Goal: Transaction & Acquisition: Purchase product/service

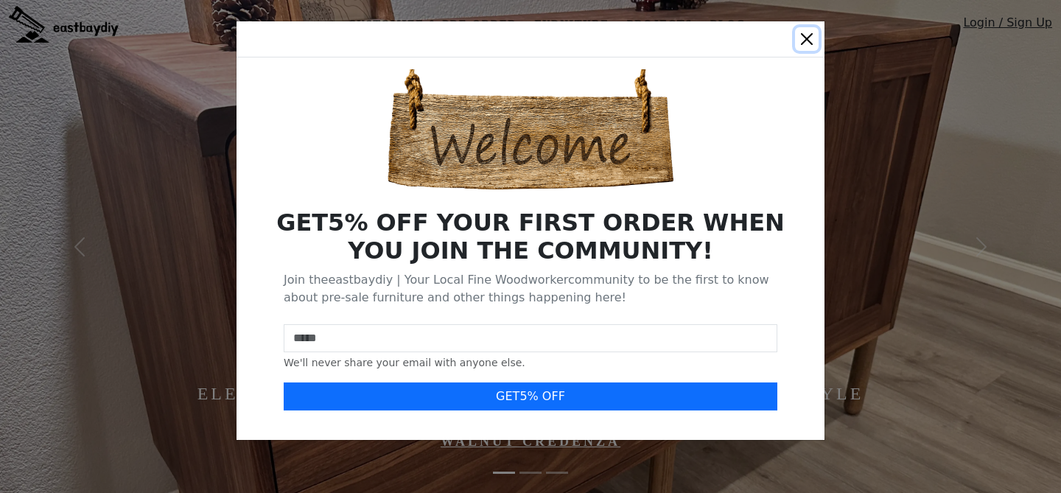
click at [808, 37] on button "Close" at bounding box center [807, 39] width 24 height 24
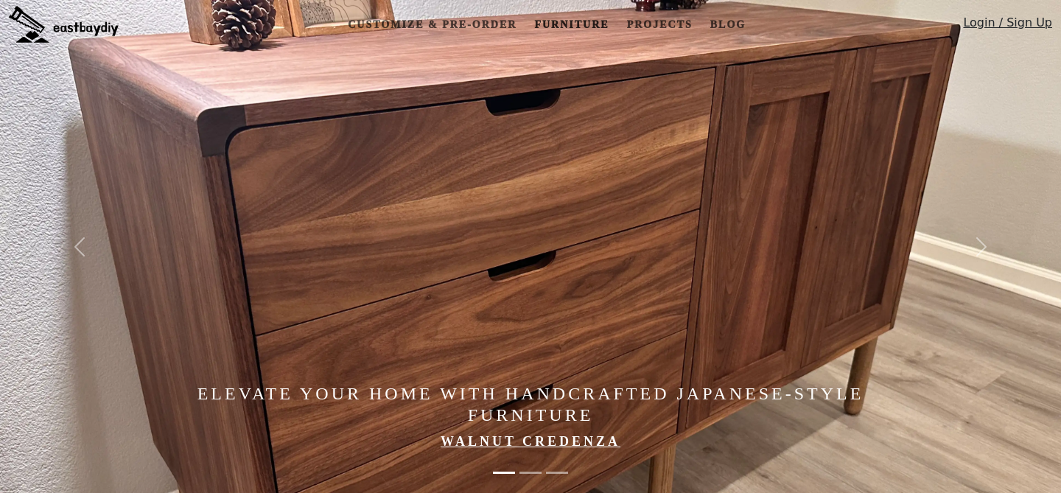
click at [563, 35] on link "Furniture" at bounding box center [571, 24] width 86 height 27
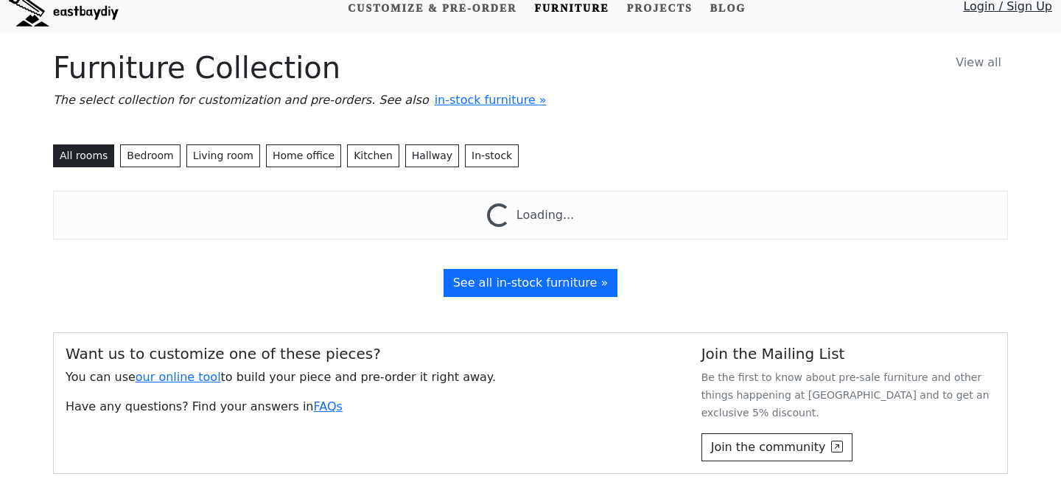
scroll to position [111, 0]
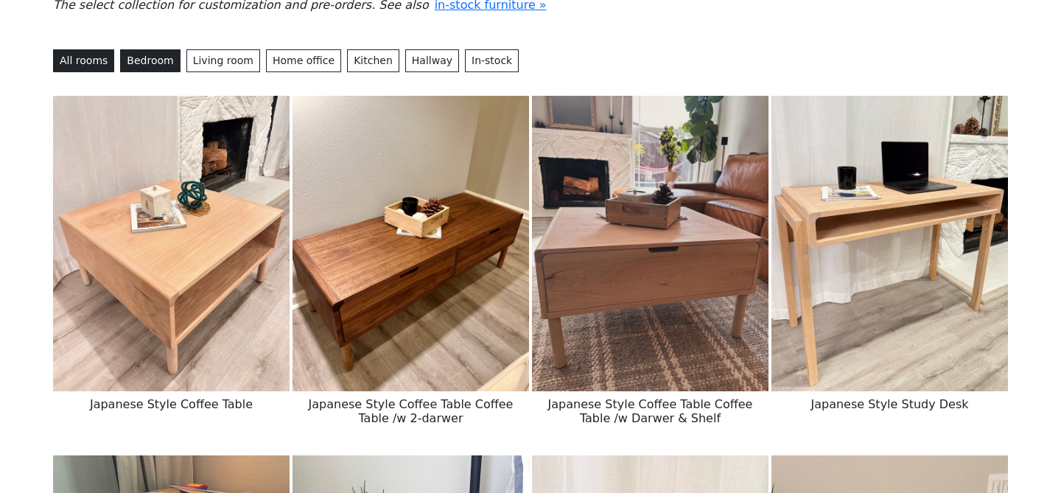
click at [151, 68] on button "Bedroom" at bounding box center [150, 60] width 60 height 23
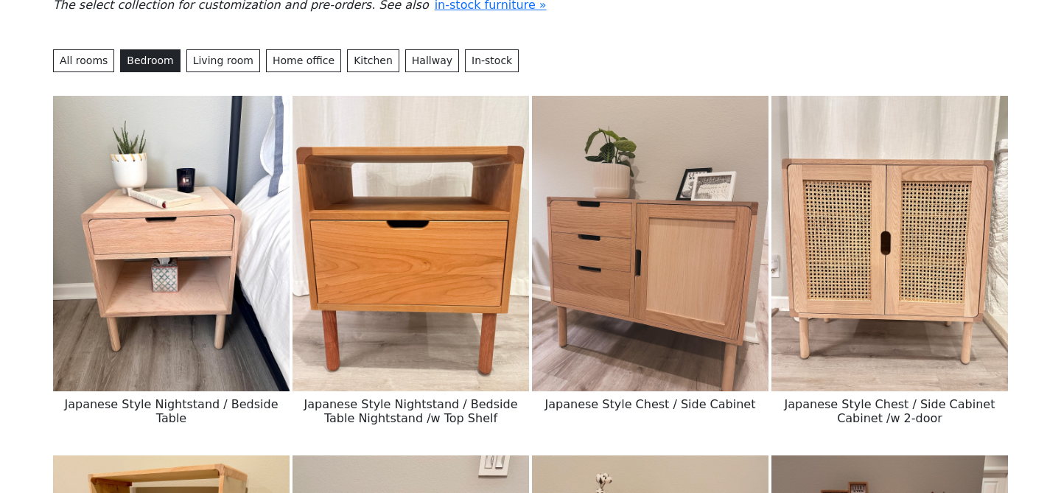
click at [202, 281] on img at bounding box center [171, 244] width 237 height 296
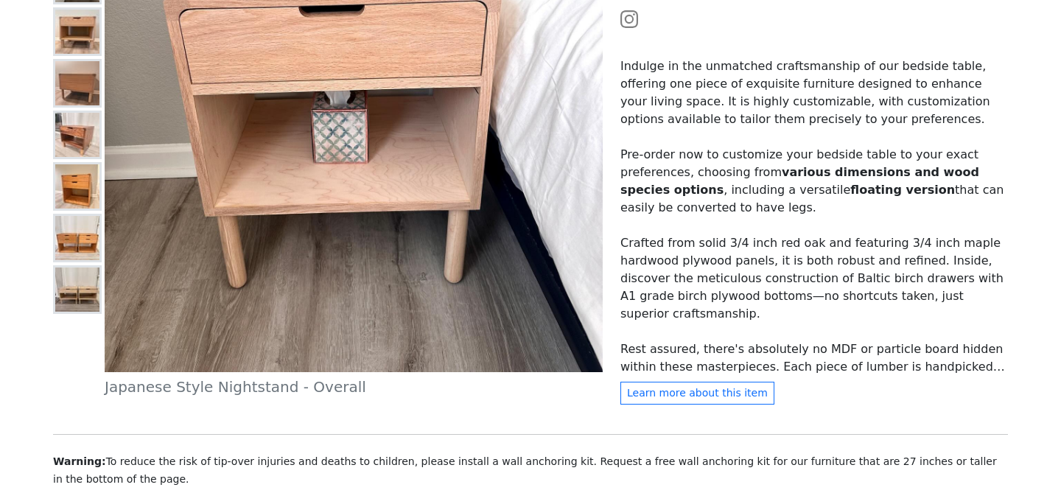
scroll to position [432, 0]
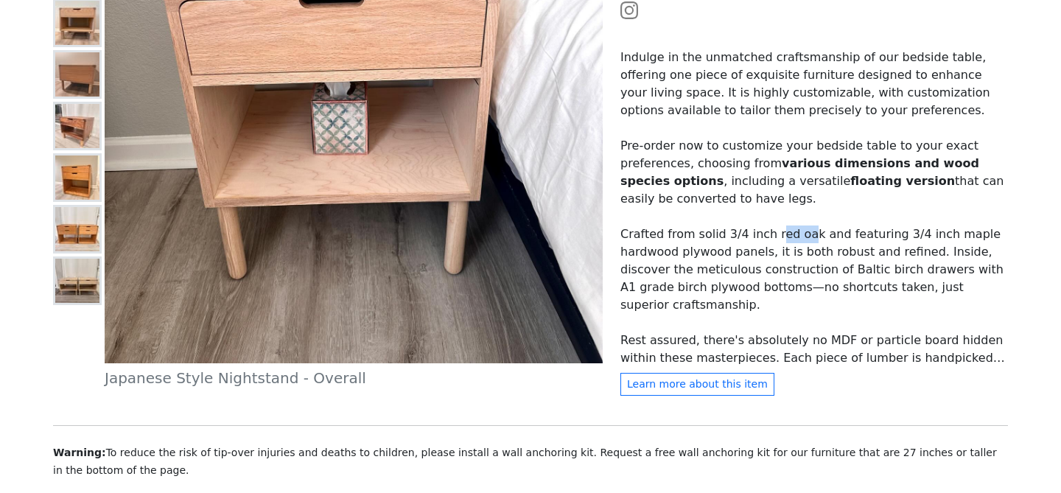
drag, startPoint x: 769, startPoint y: 239, endPoint x: 802, endPoint y: 237, distance: 33.2
click at [802, 237] on p "Crafted from solid 3/4 inch red oak and featuring 3/4 inch maple hardwood plywo…" at bounding box center [814, 269] width 388 height 88
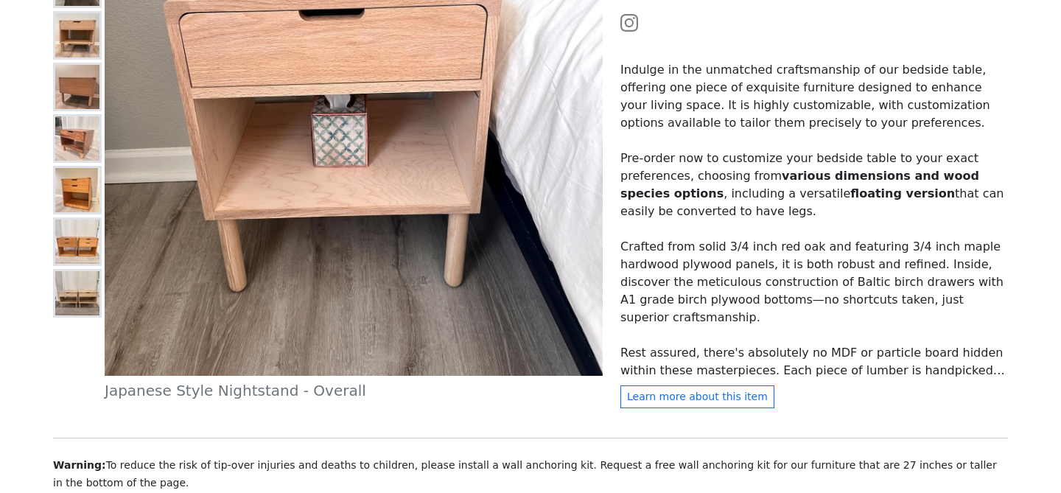
scroll to position [421, 0]
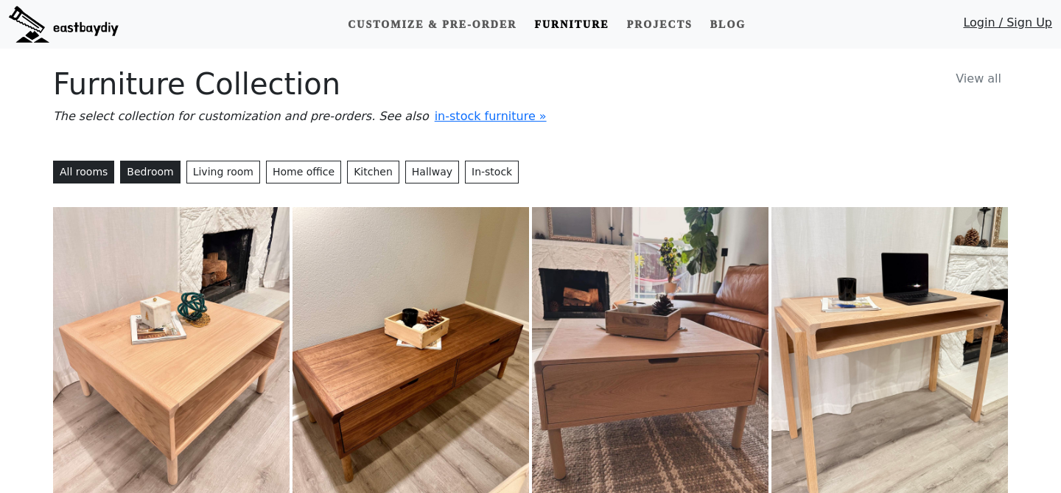
click at [152, 175] on button "Bedroom" at bounding box center [150, 172] width 60 height 23
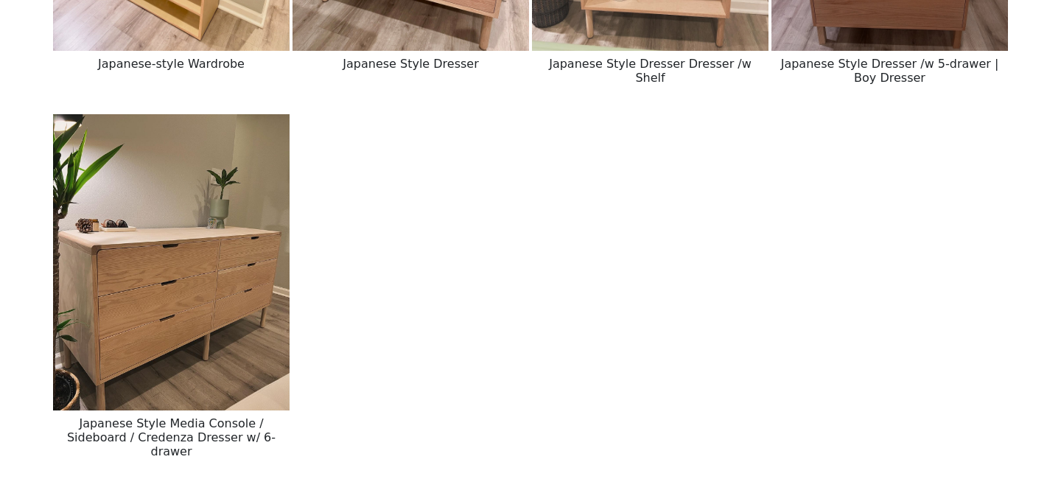
scroll to position [822, 0]
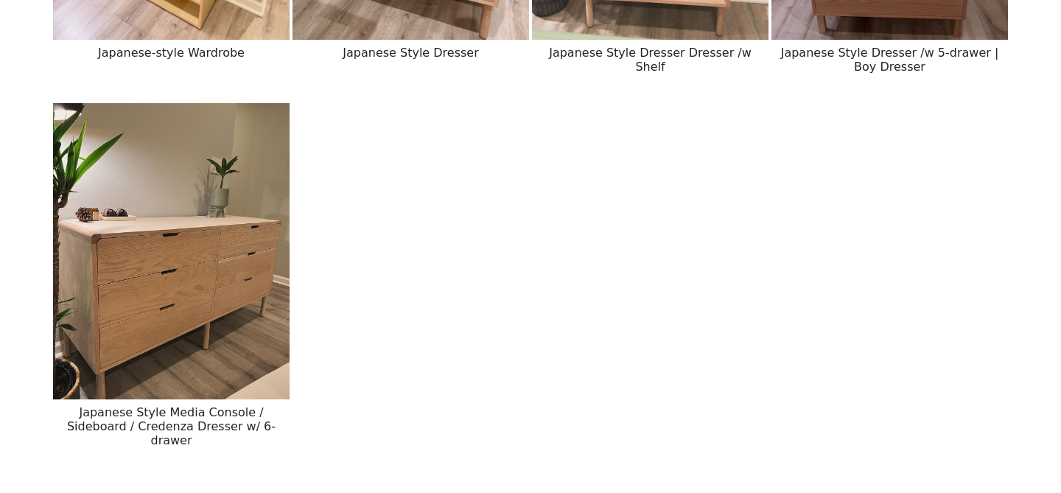
click at [232, 314] on img at bounding box center [171, 251] width 237 height 296
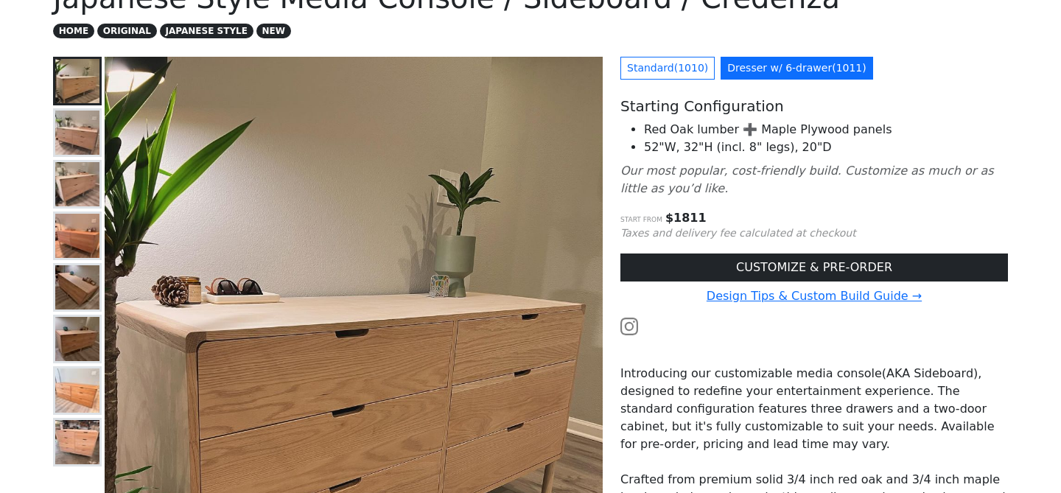
scroll to position [133, 0]
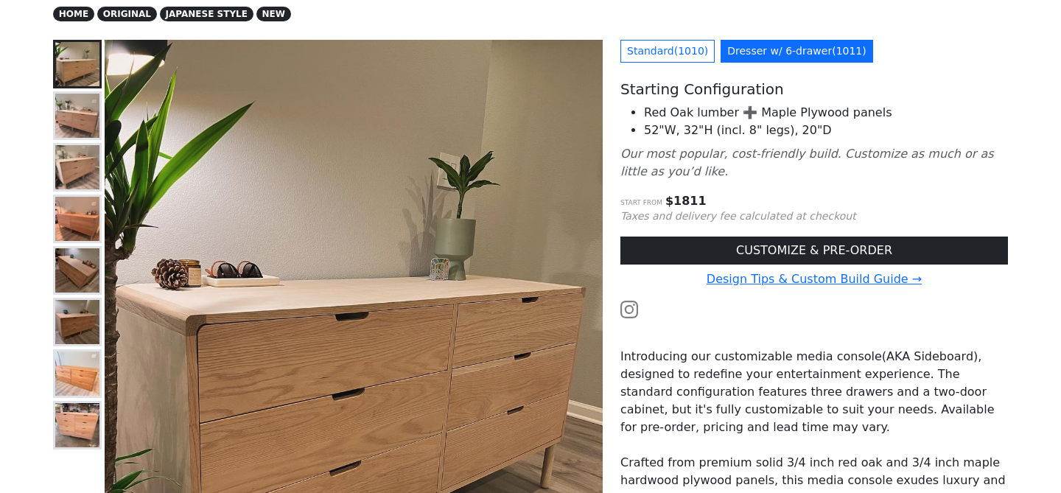
click at [81, 125] on img at bounding box center [77, 116] width 44 height 44
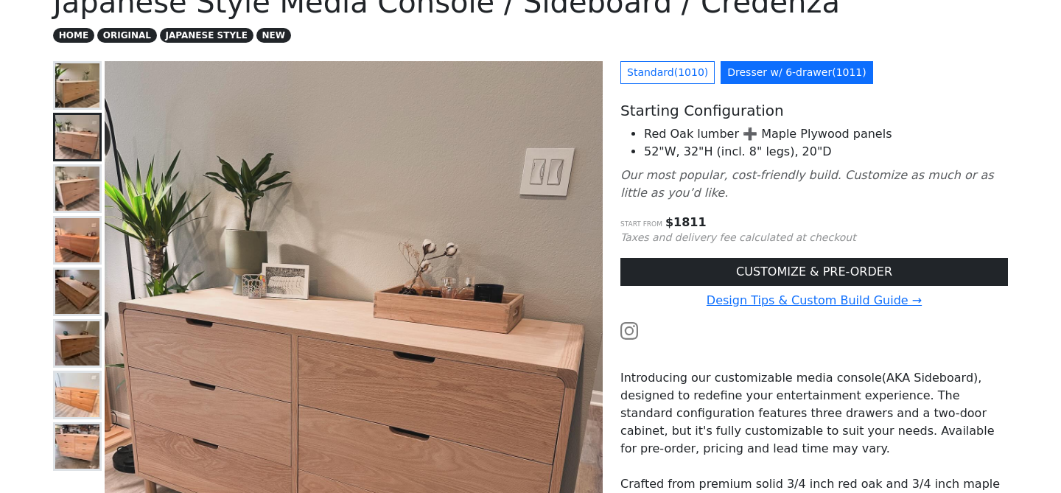
scroll to position [102, 0]
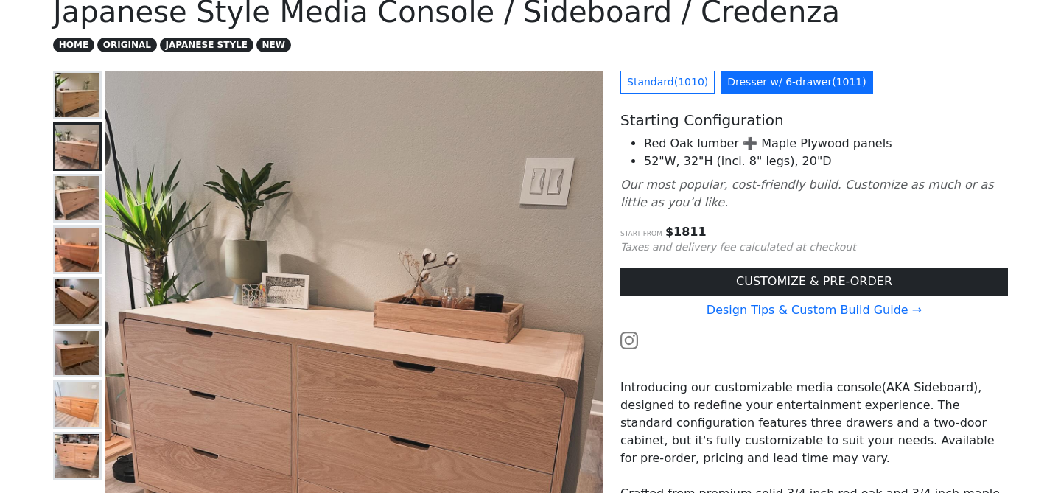
click at [77, 215] on img at bounding box center [77, 198] width 44 height 44
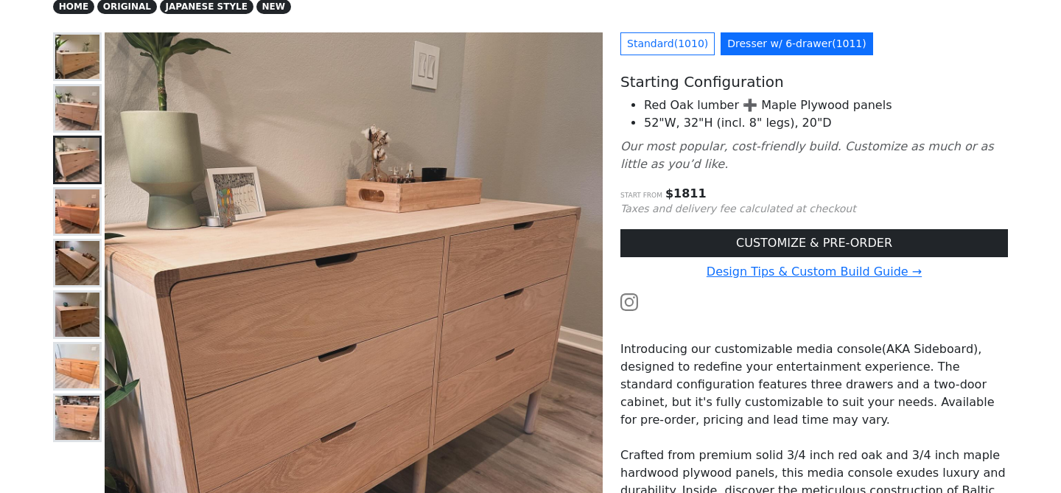
scroll to position [151, 0]
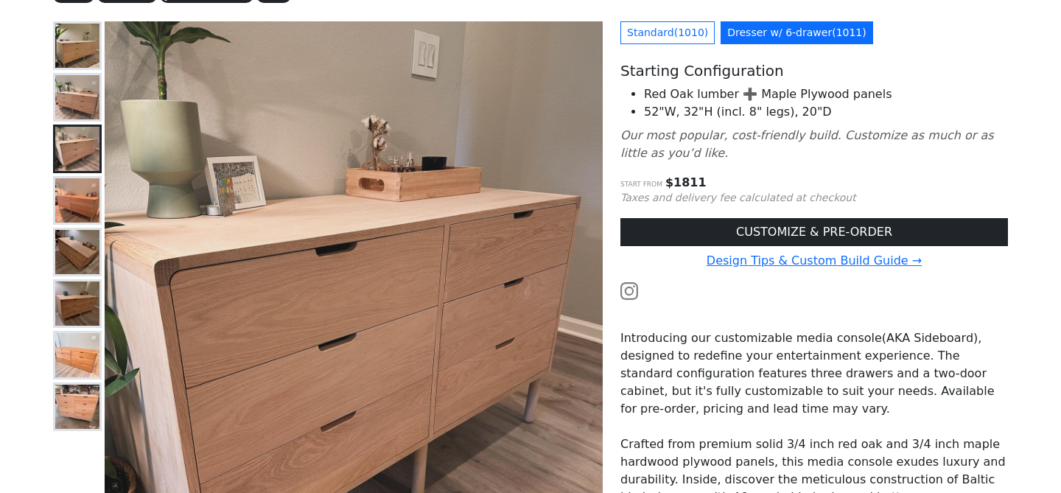
click at [77, 217] on img at bounding box center [77, 200] width 44 height 44
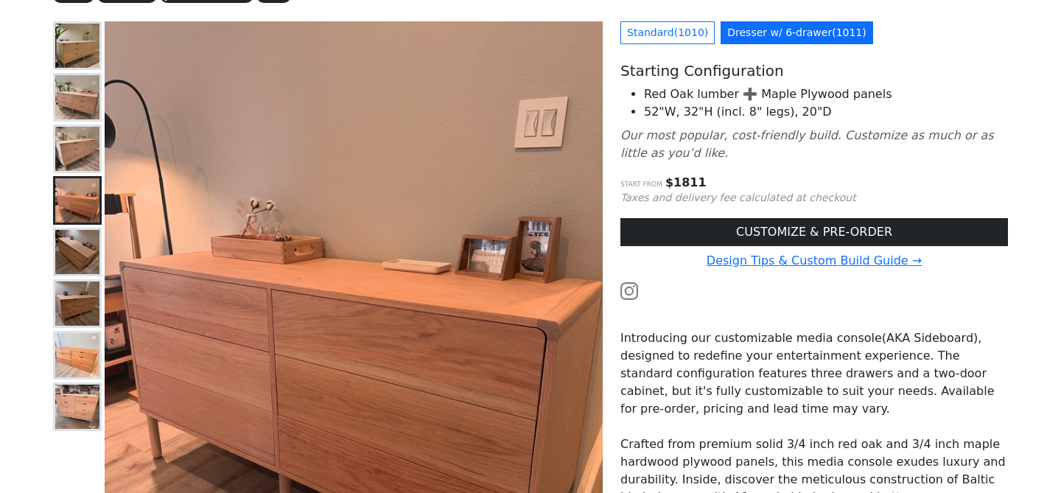
click at [80, 255] on img at bounding box center [77, 252] width 44 height 44
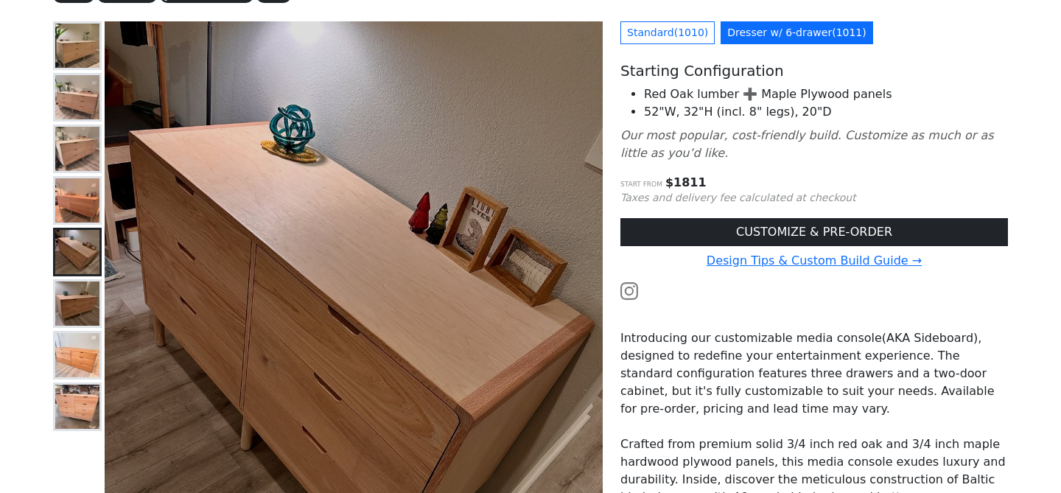
click at [80, 293] on img at bounding box center [77, 303] width 44 height 44
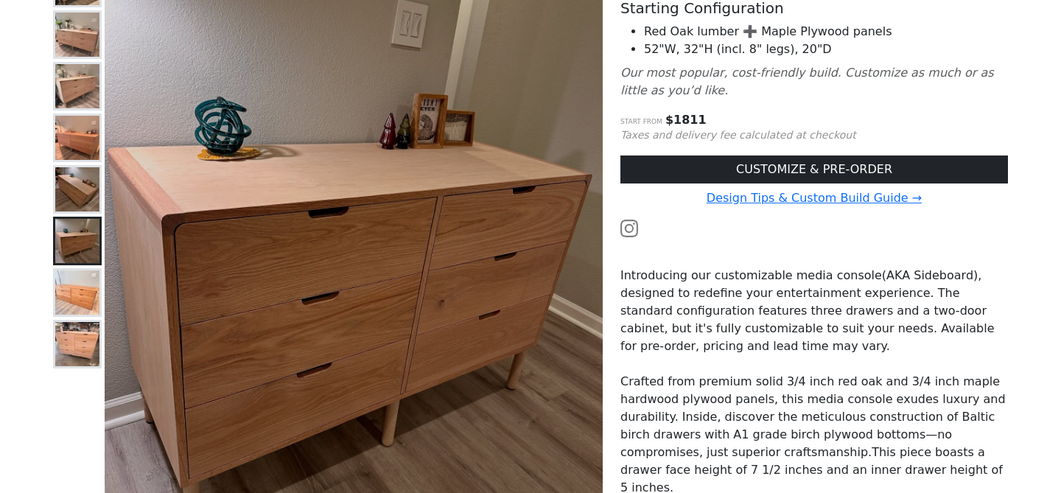
scroll to position [215, 0]
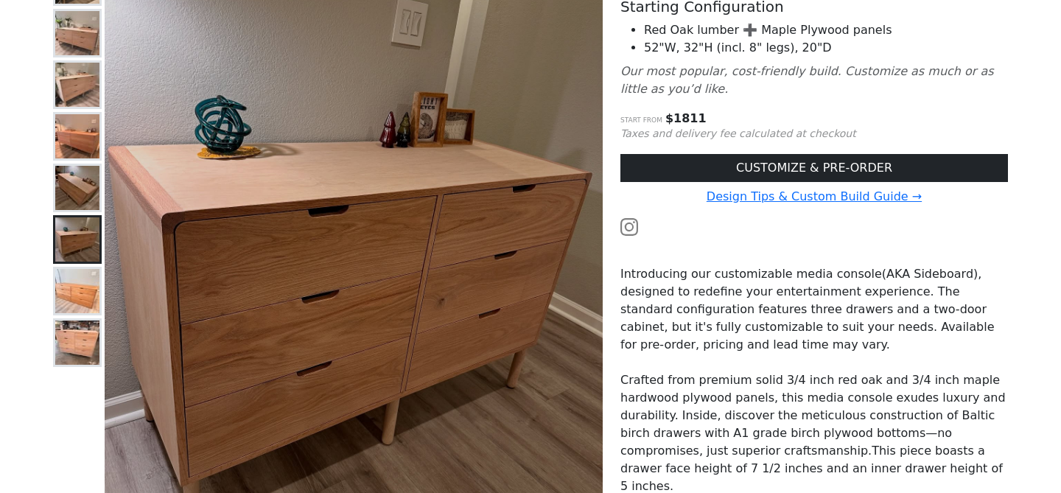
click at [64, 131] on img at bounding box center [77, 136] width 44 height 44
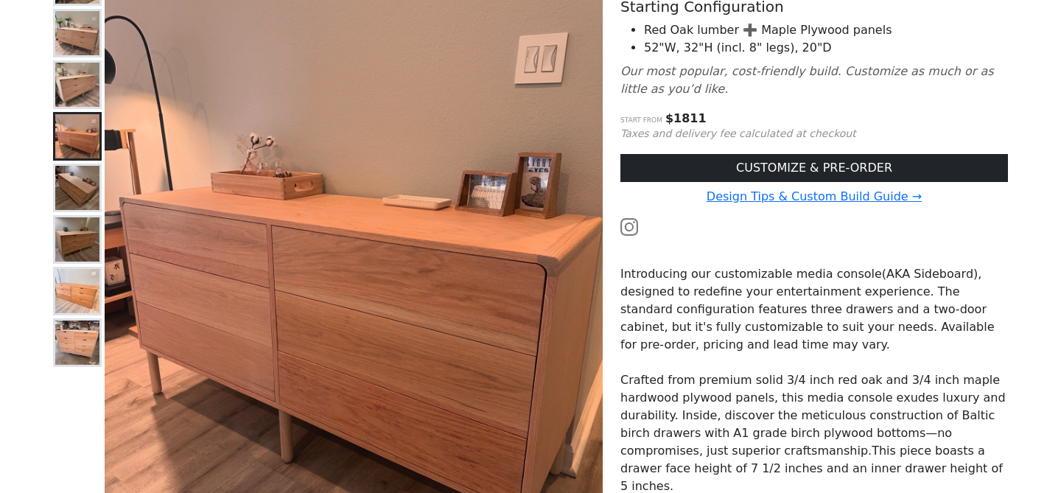
click at [74, 193] on img at bounding box center [77, 188] width 44 height 44
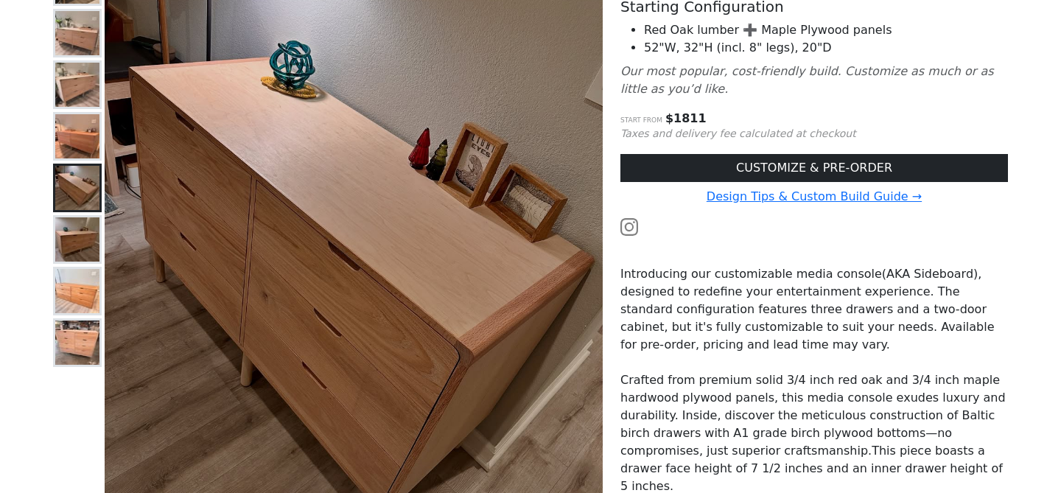
click at [75, 211] on button at bounding box center [77, 188] width 49 height 49
click at [86, 94] on img at bounding box center [77, 85] width 44 height 44
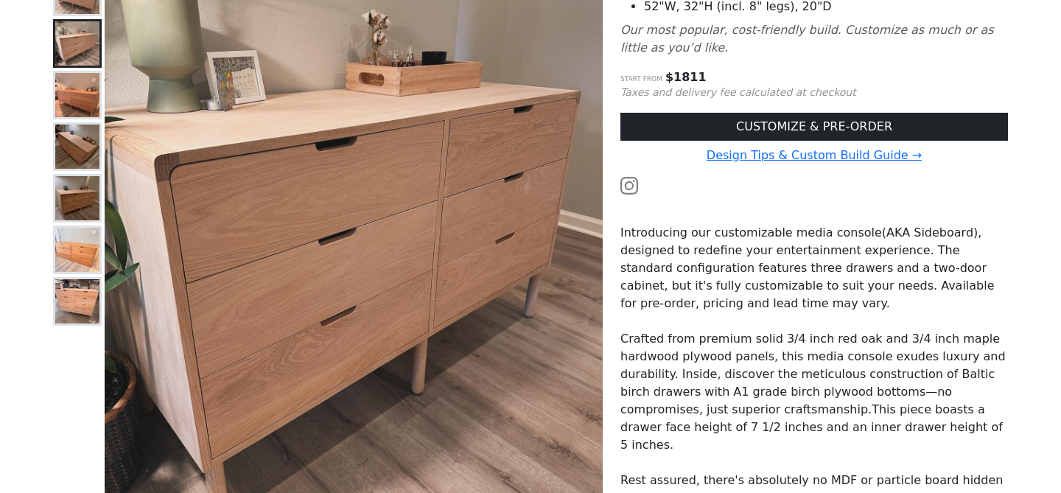
scroll to position [200, 0]
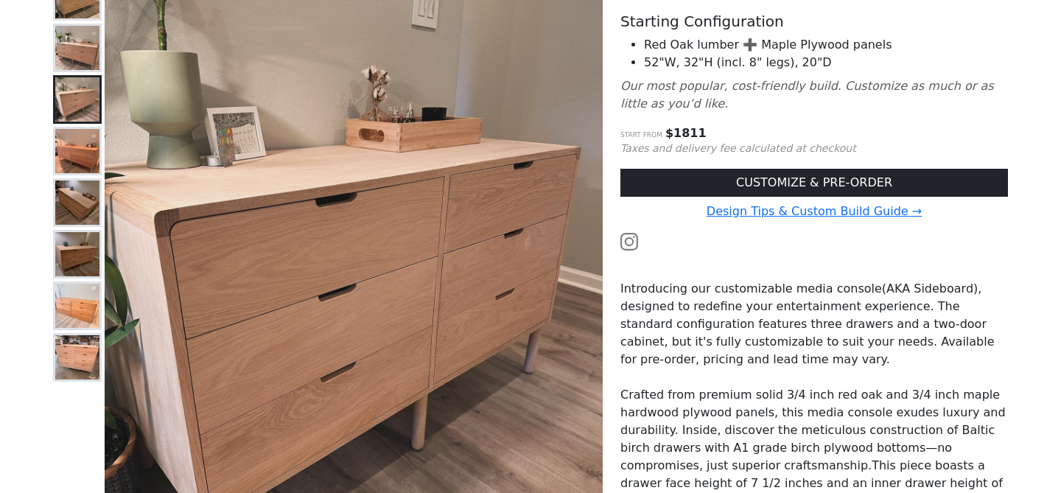
click at [86, 168] on img at bounding box center [77, 151] width 44 height 44
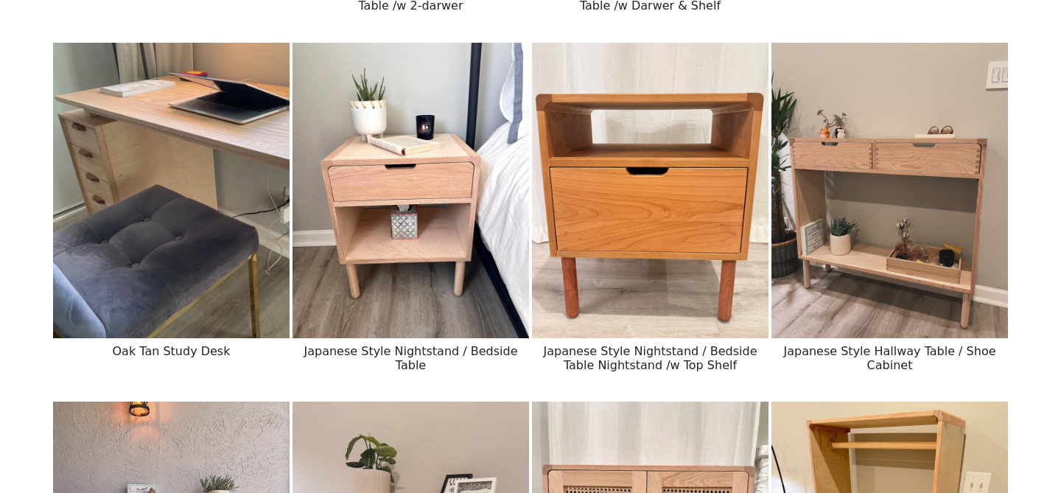
scroll to position [544, 0]
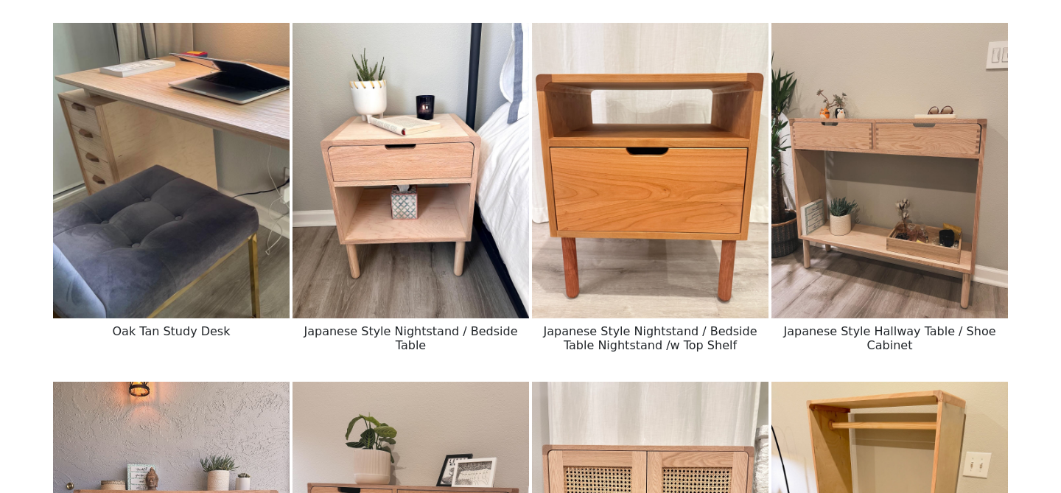
click at [674, 282] on img at bounding box center [650, 171] width 237 height 296
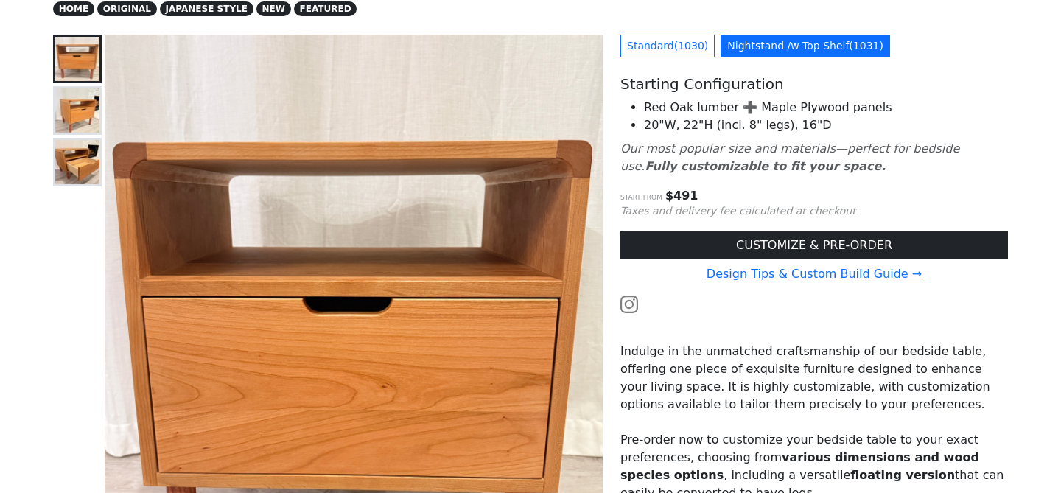
scroll to position [112, 0]
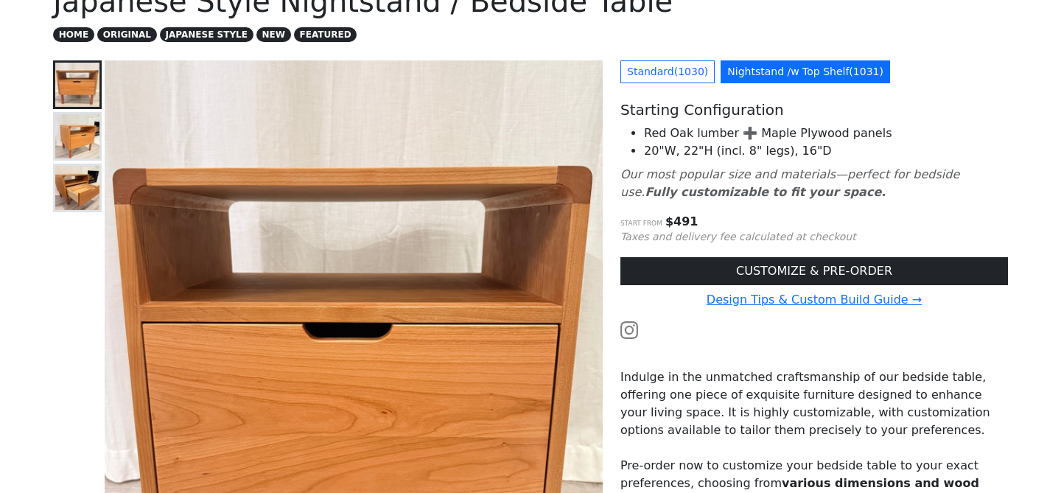
click at [70, 148] on img at bounding box center [77, 136] width 44 height 44
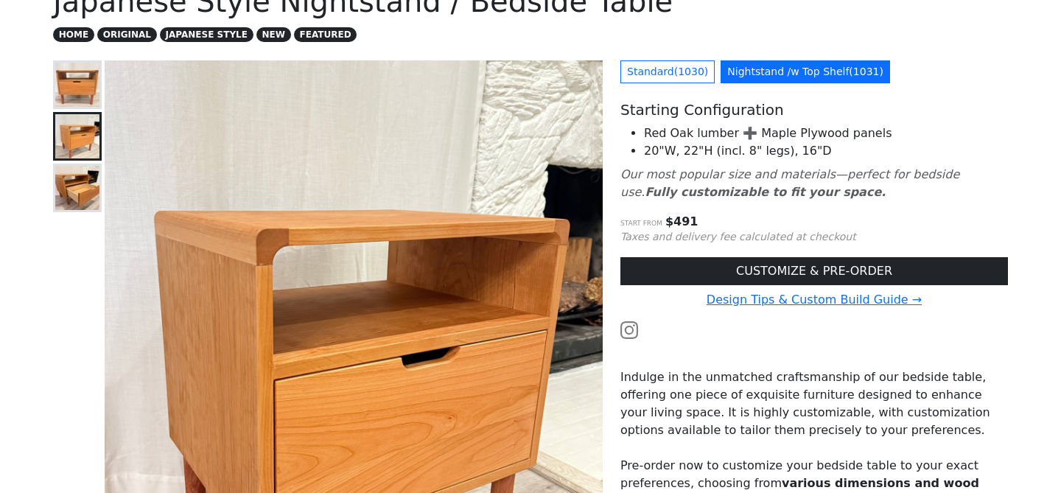
click at [71, 176] on img at bounding box center [77, 188] width 44 height 44
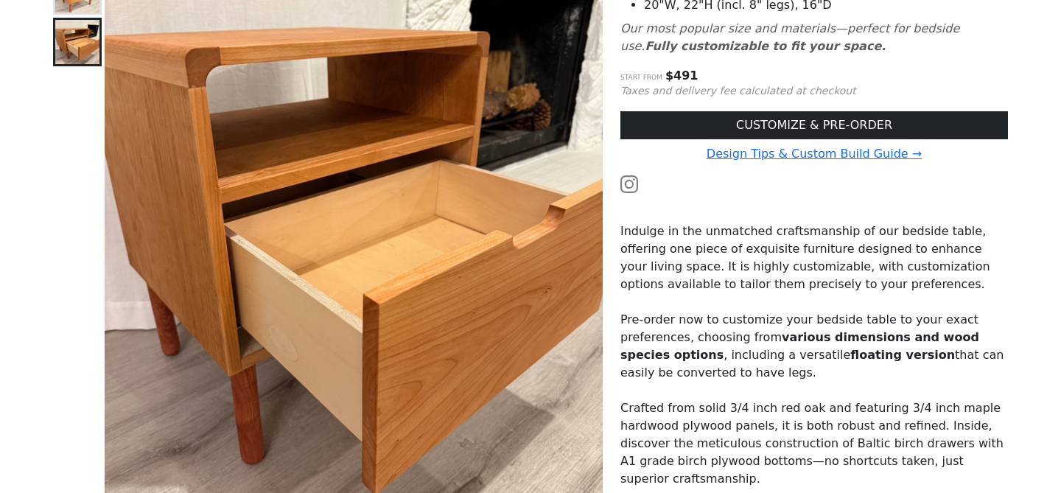
scroll to position [242, 0]
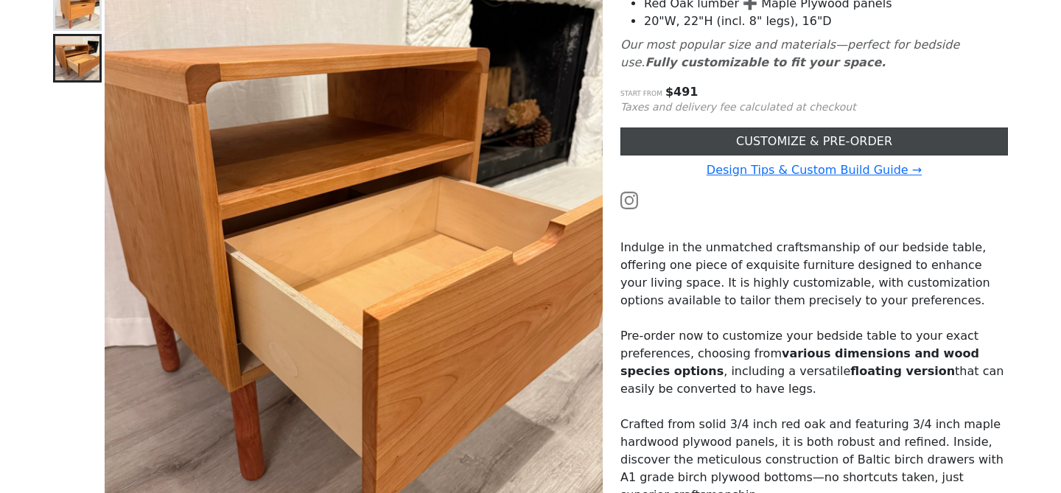
click at [702, 136] on link "CUSTOMIZE & PRE-ORDER" at bounding box center [814, 141] width 388 height 28
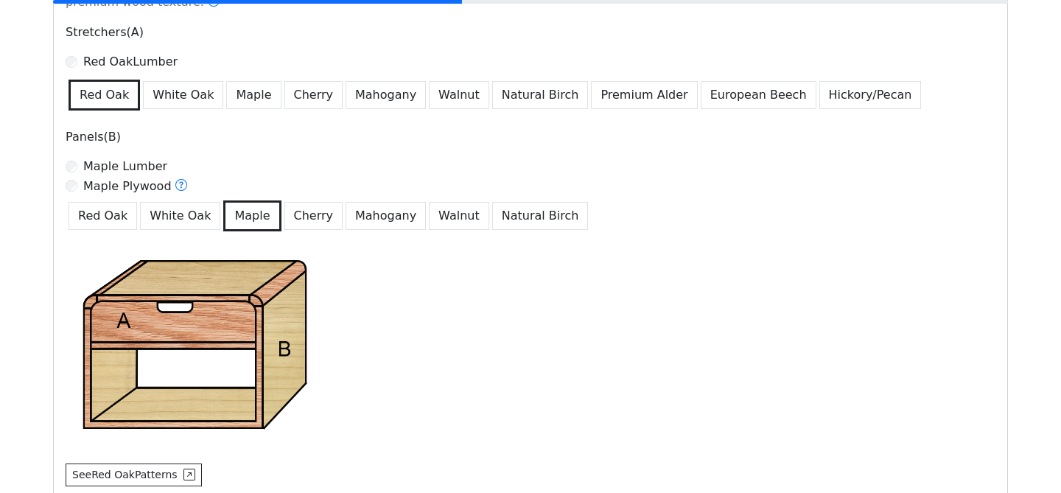
scroll to position [980, 0]
click at [103, 217] on button "Red Oak" at bounding box center [103, 215] width 69 height 28
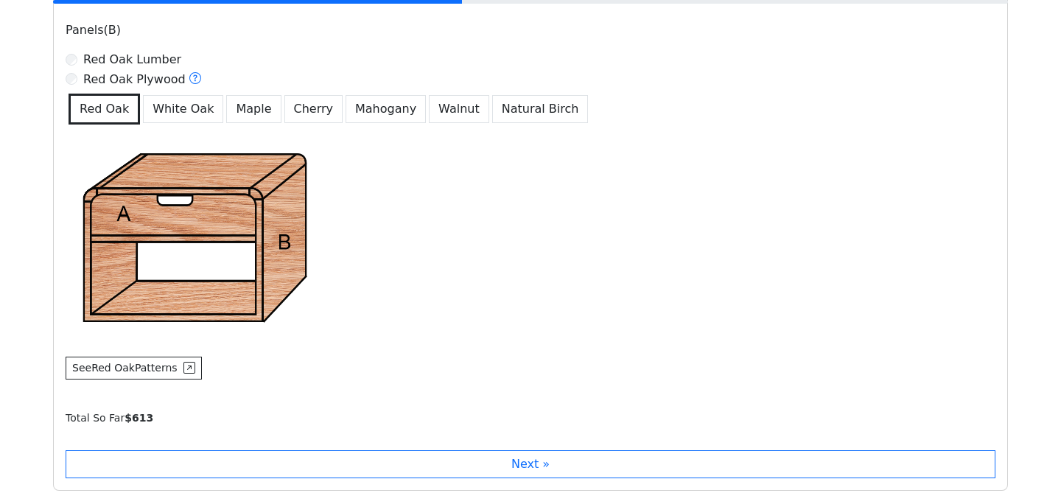
scroll to position [1121, 0]
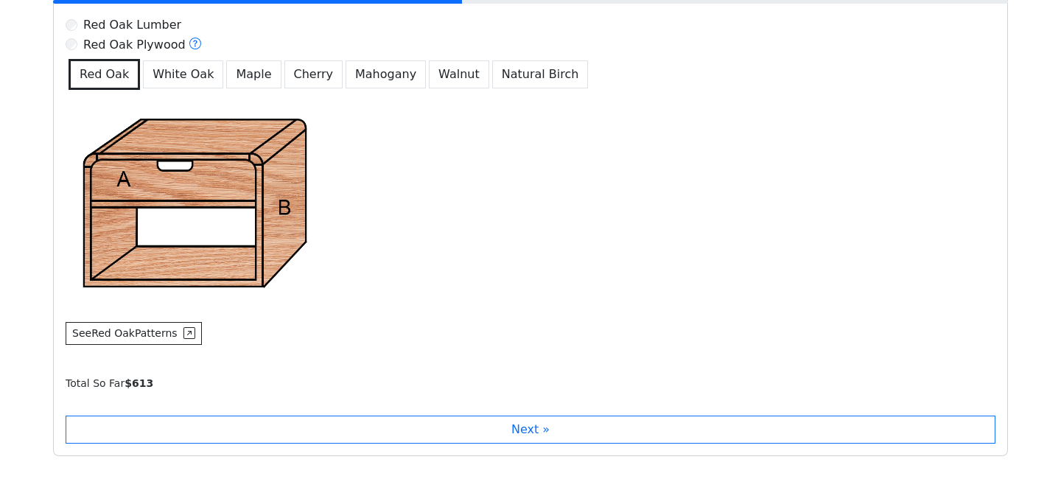
click at [321, 413] on div "Step 3 : Select Wood Type Lumber choices or opt-out plywood. Popular combinatio…" at bounding box center [530, 105] width 955 height 701
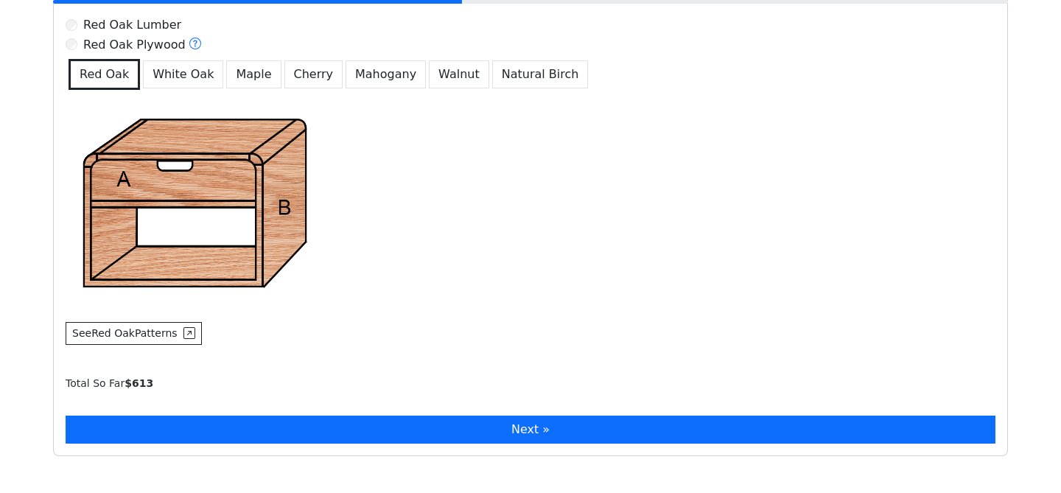
click at [318, 419] on button "Next »" at bounding box center [531, 430] width 930 height 28
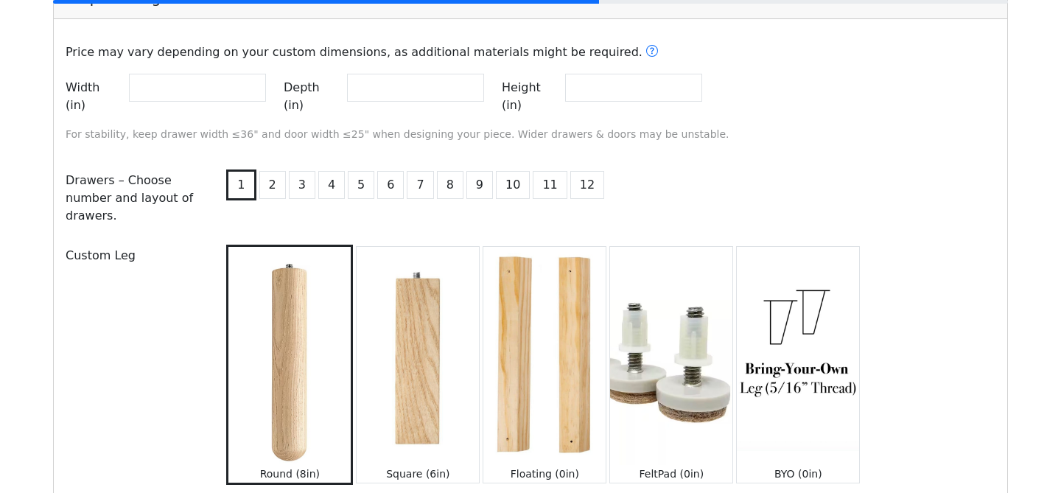
scroll to position [1581, 0]
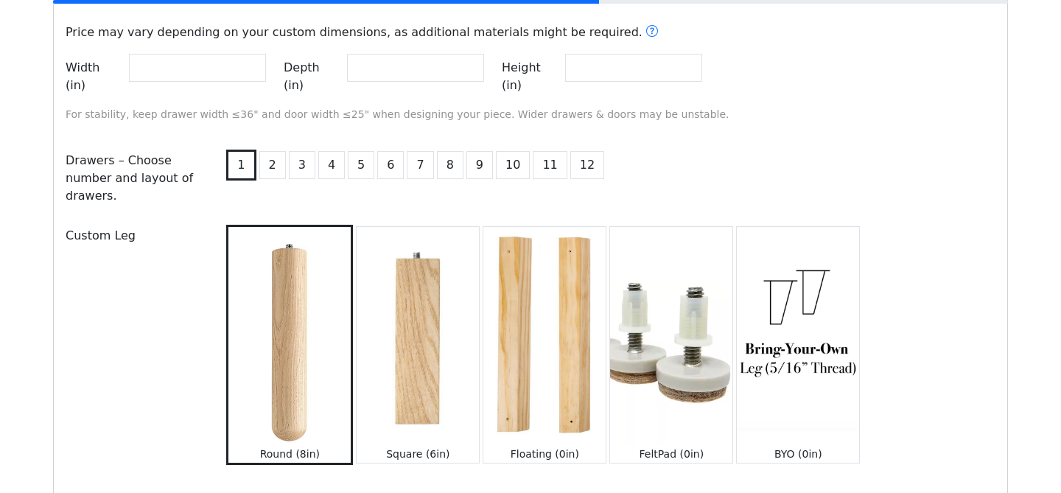
click at [438, 341] on img at bounding box center [418, 335] width 122 height 217
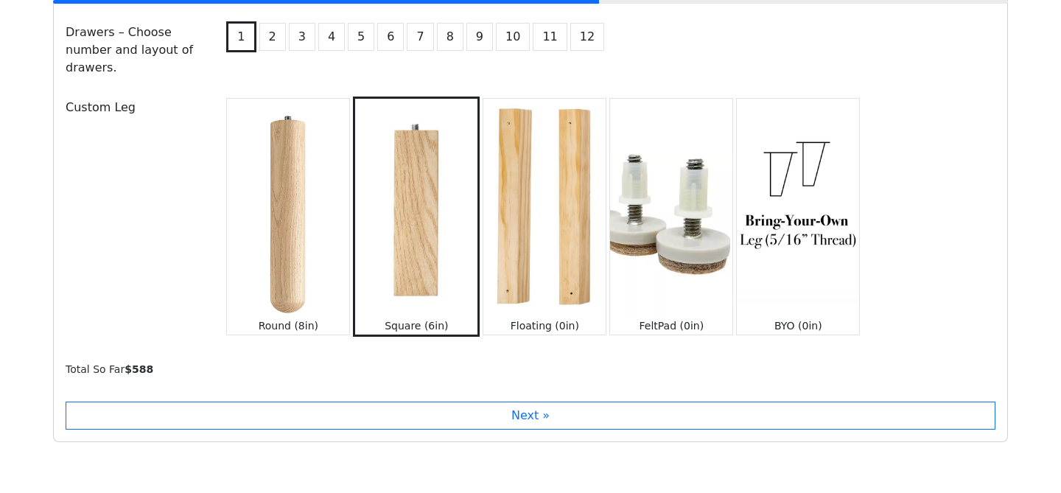
scroll to position [1778, 0]
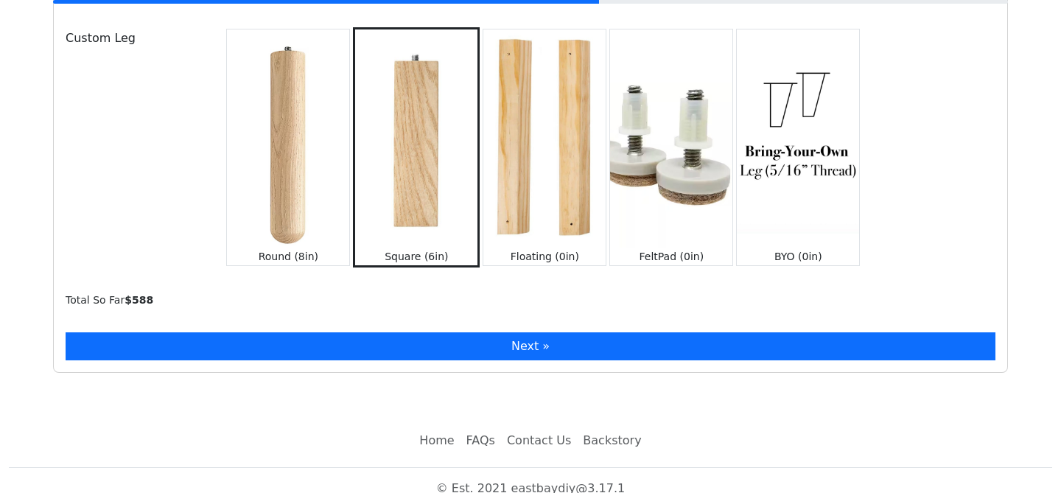
click at [433, 332] on button "Next »" at bounding box center [531, 346] width 930 height 28
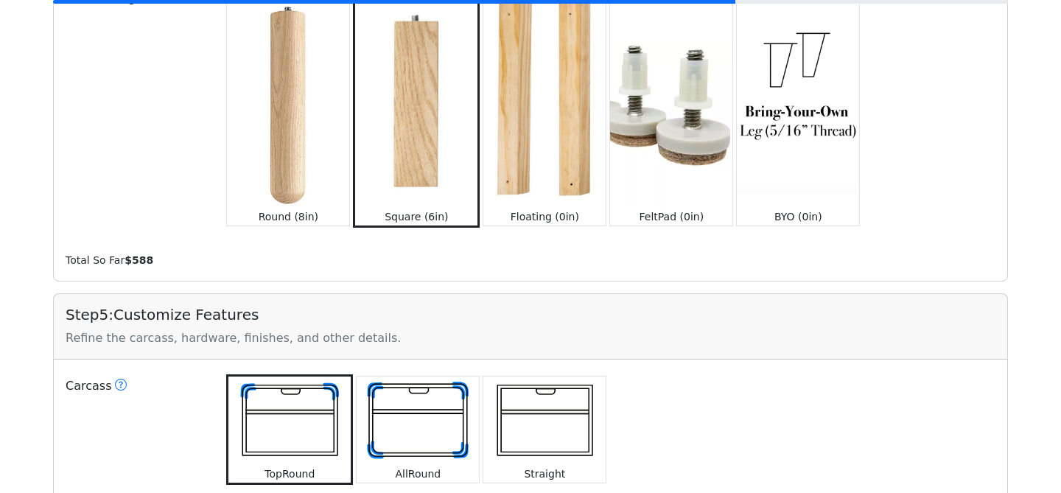
scroll to position [1804, 0]
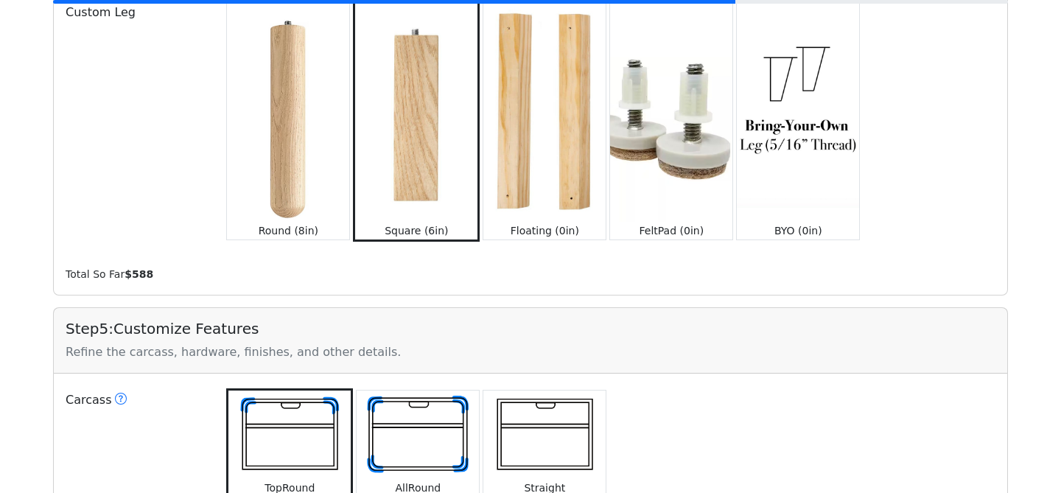
click at [535, 176] on img at bounding box center [544, 112] width 122 height 217
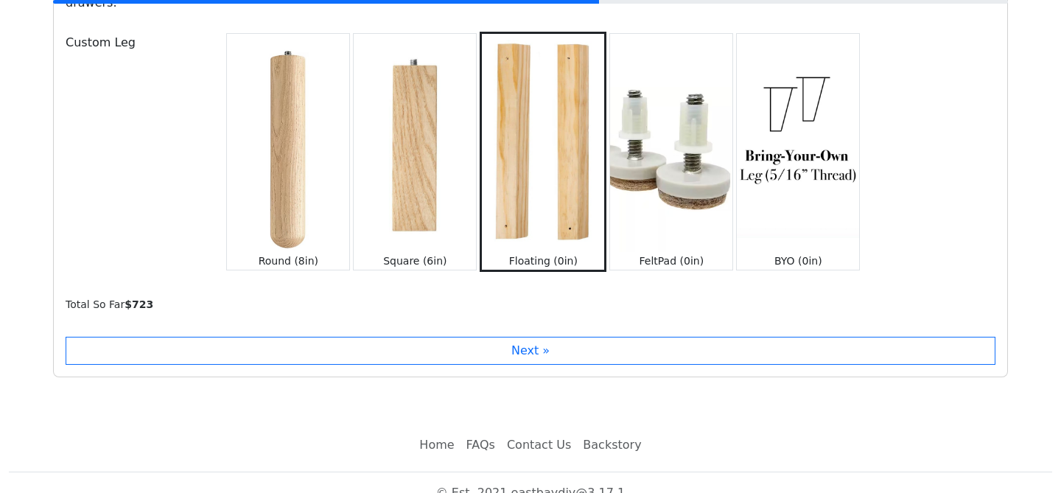
scroll to position [1778, 0]
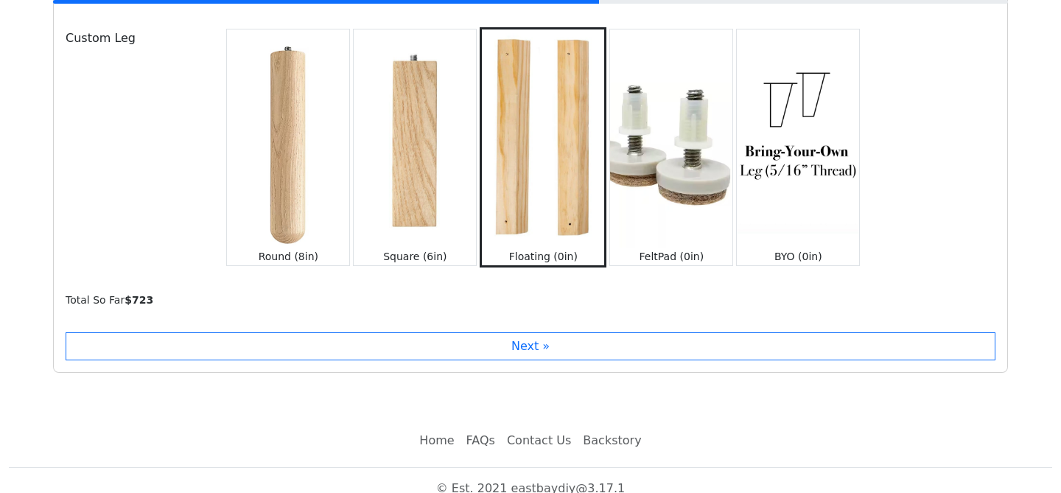
click at [422, 223] on img at bounding box center [415, 137] width 122 height 217
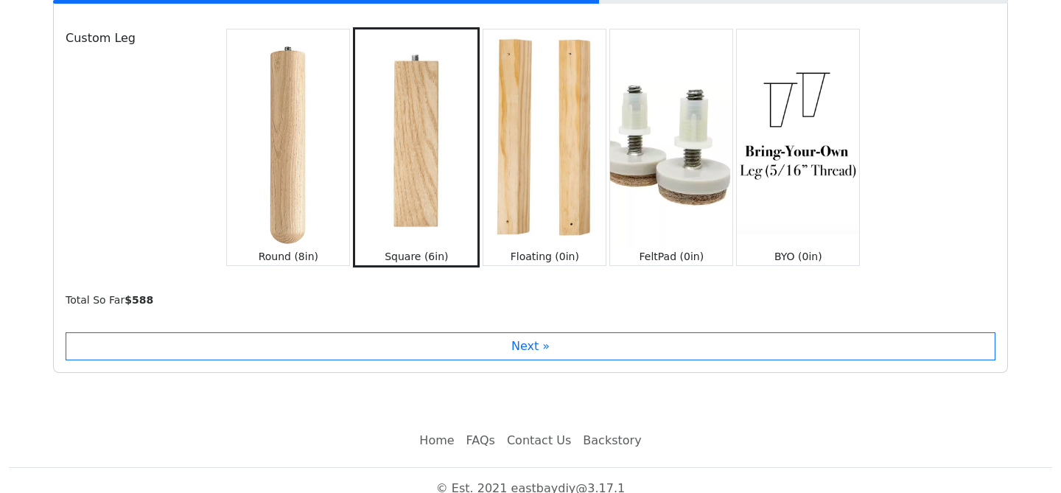
click at [290, 224] on img at bounding box center [288, 137] width 122 height 217
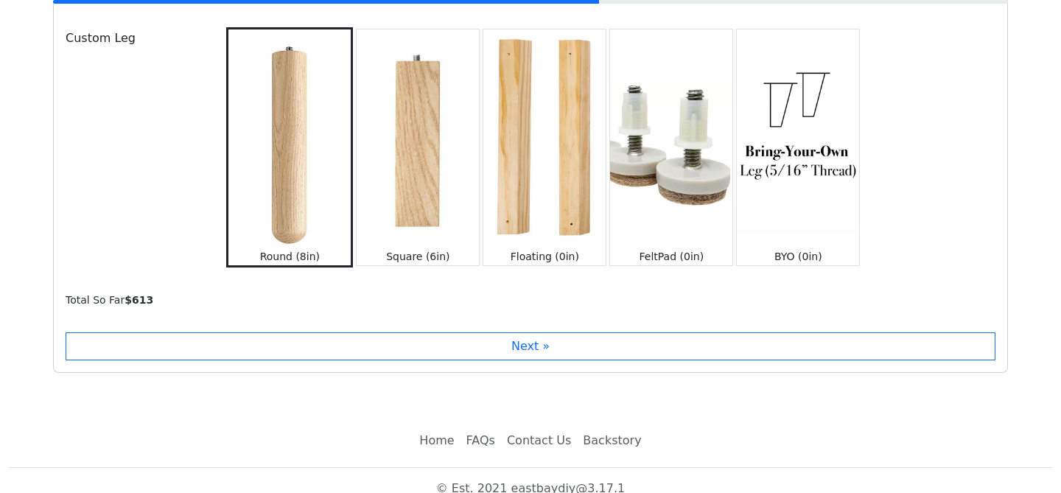
click at [415, 201] on img at bounding box center [418, 137] width 122 height 217
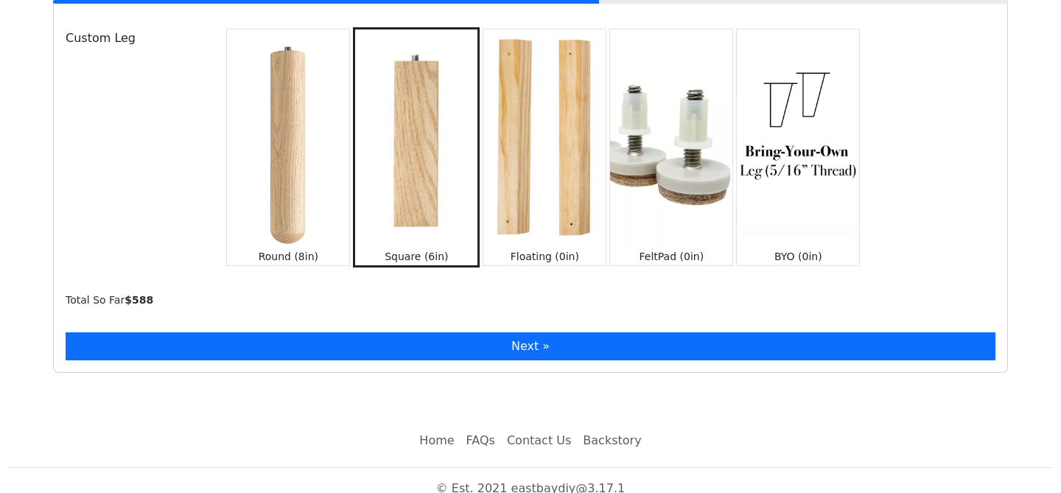
click at [511, 332] on button "Next »" at bounding box center [531, 346] width 930 height 28
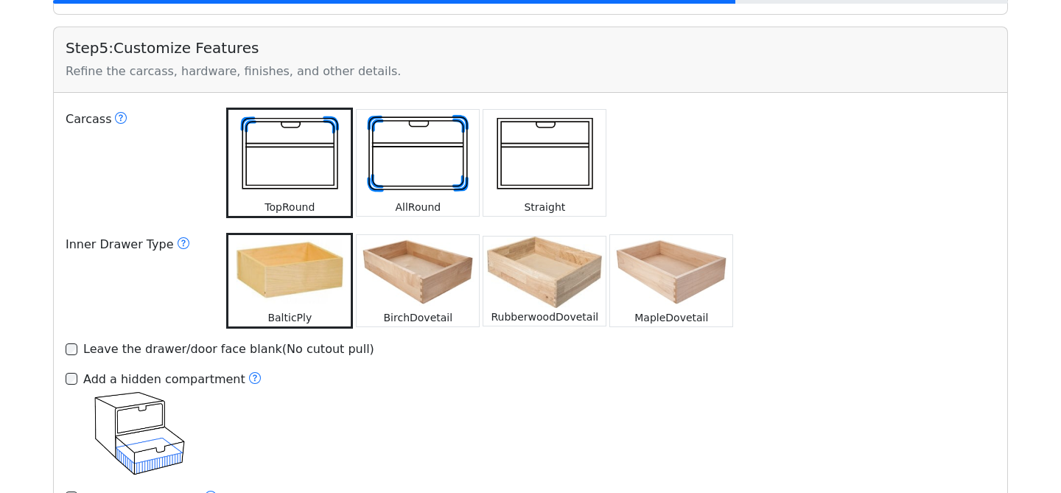
scroll to position [2096, 0]
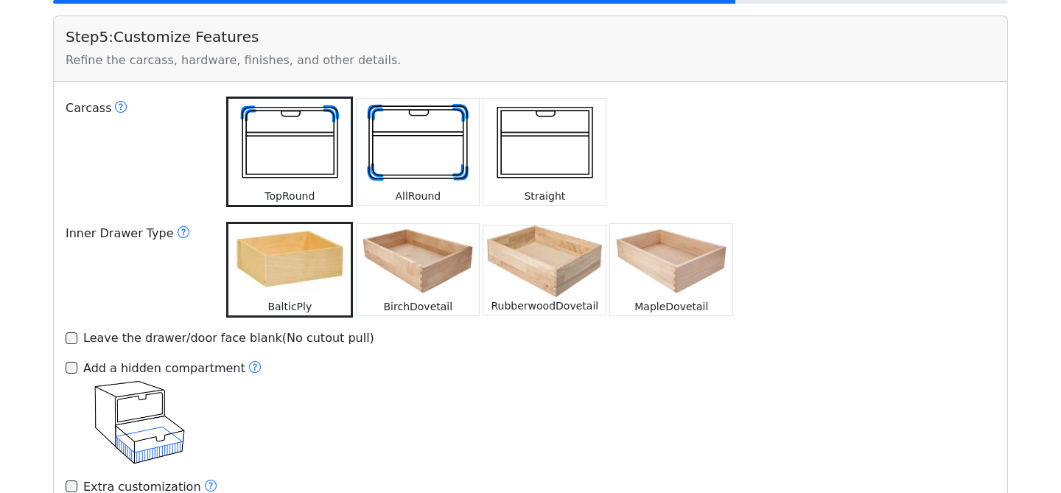
click at [447, 279] on img at bounding box center [418, 261] width 122 height 74
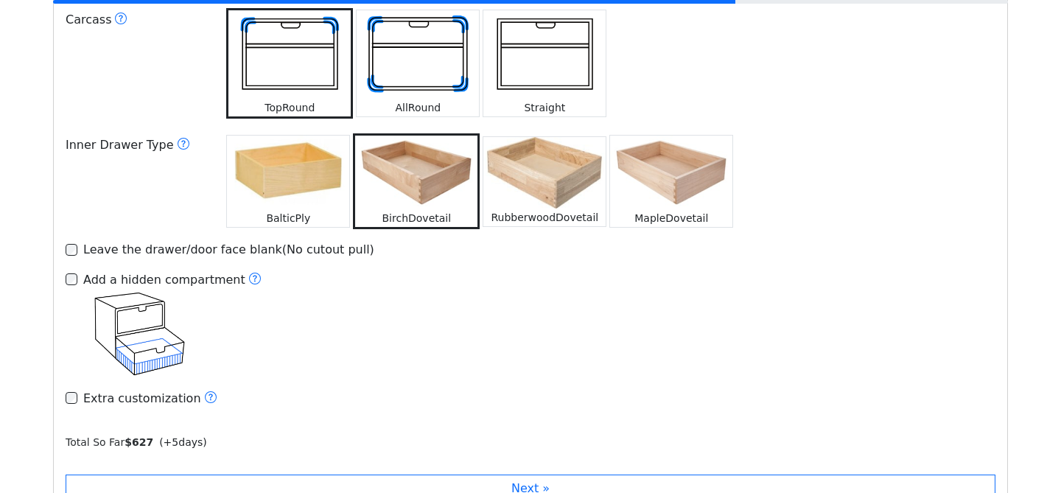
scroll to position [2139, 0]
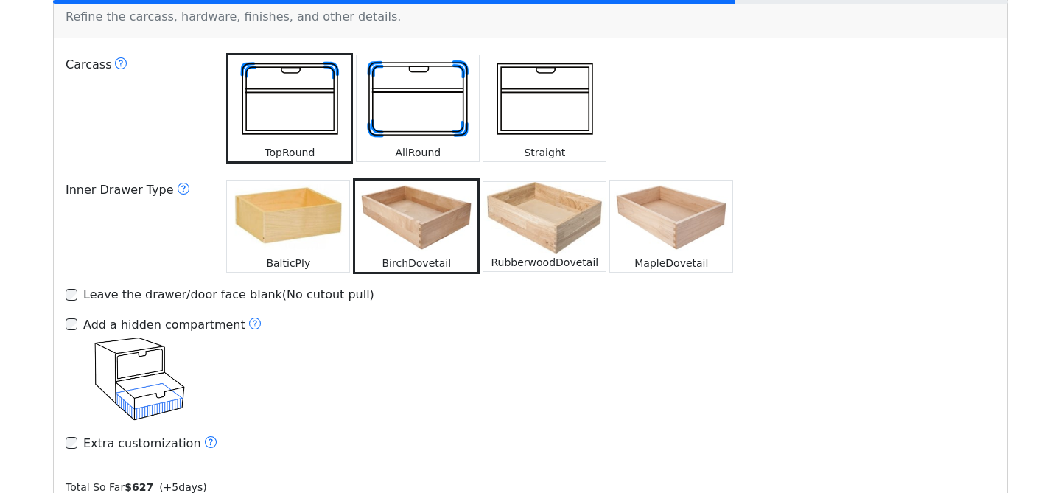
click at [308, 206] on img at bounding box center [288, 218] width 122 height 74
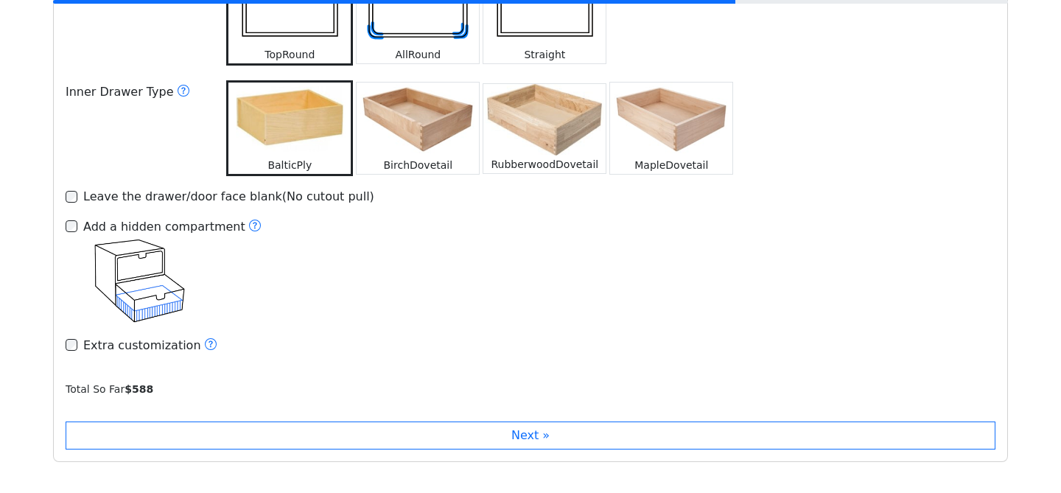
scroll to position [2242, 0]
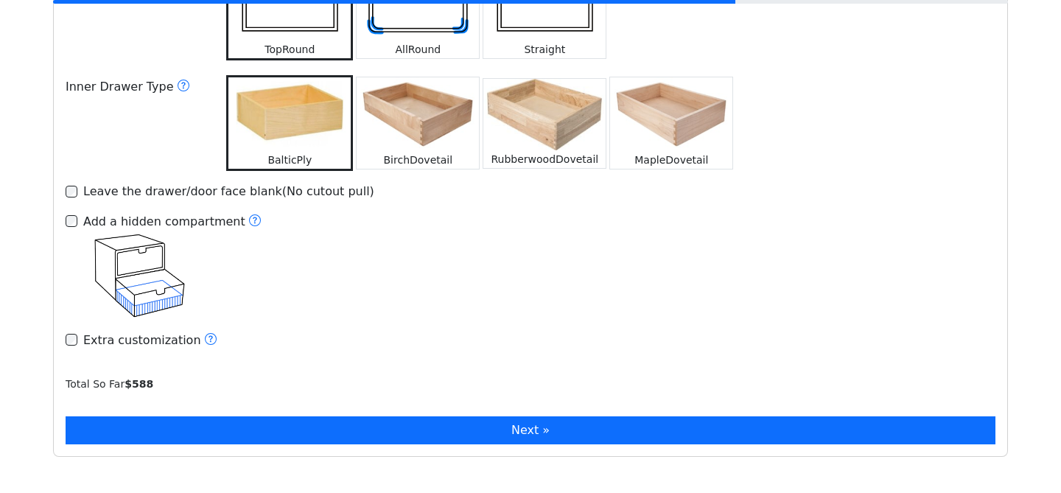
click at [357, 416] on button "Next »" at bounding box center [531, 430] width 930 height 28
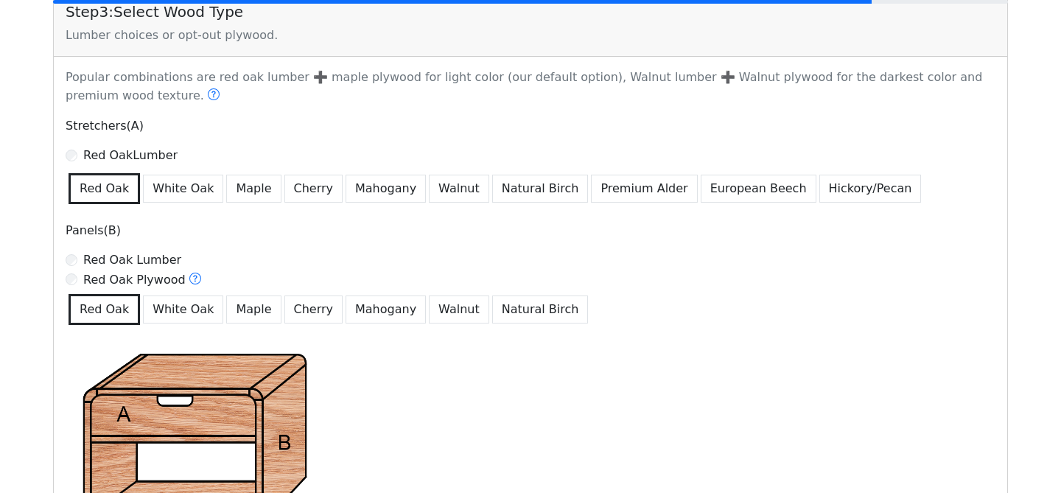
scroll to position [819, 0]
